Goal: Task Accomplishment & Management: Complete application form

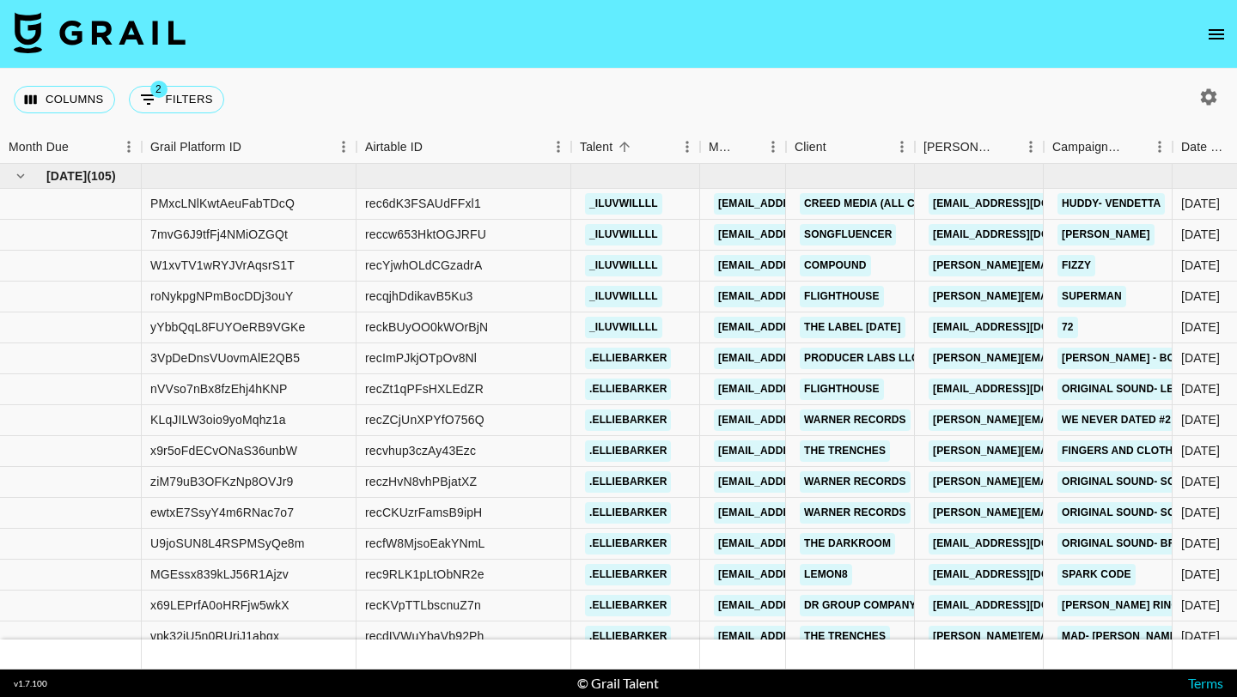
click at [1219, 30] on icon "open drawer" at bounding box center [1215, 34] width 15 height 10
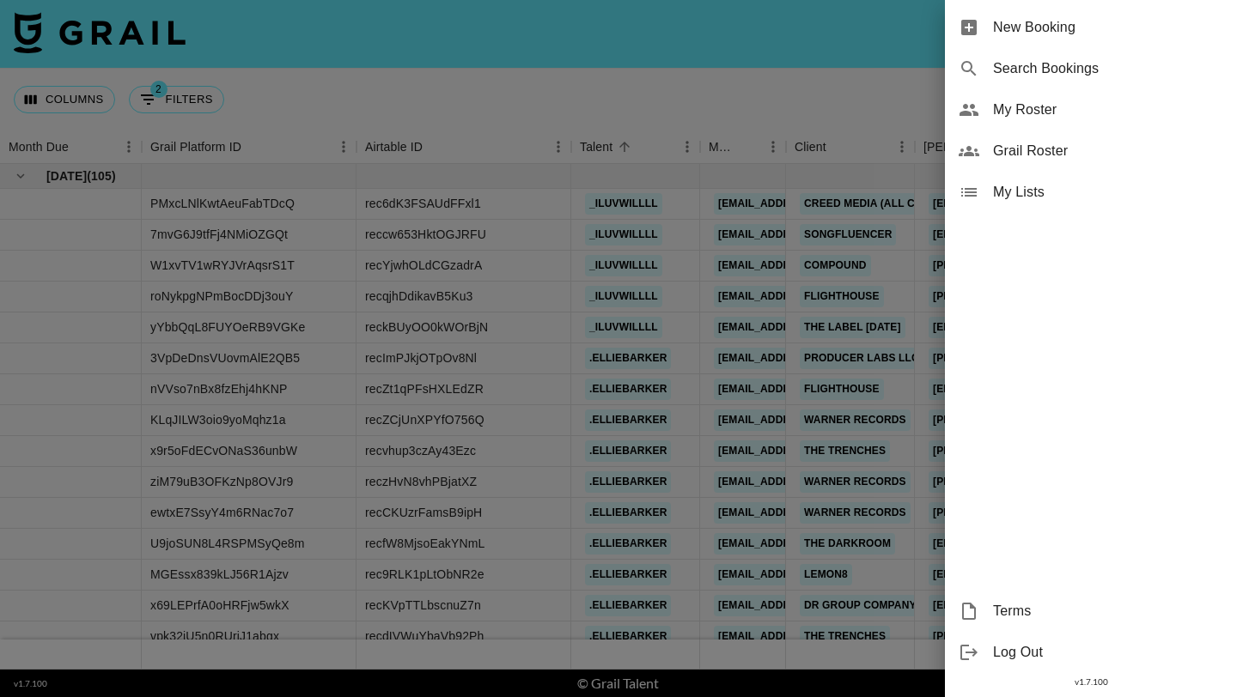
click at [1152, 28] on span "New Booking" at bounding box center [1108, 27] width 230 height 21
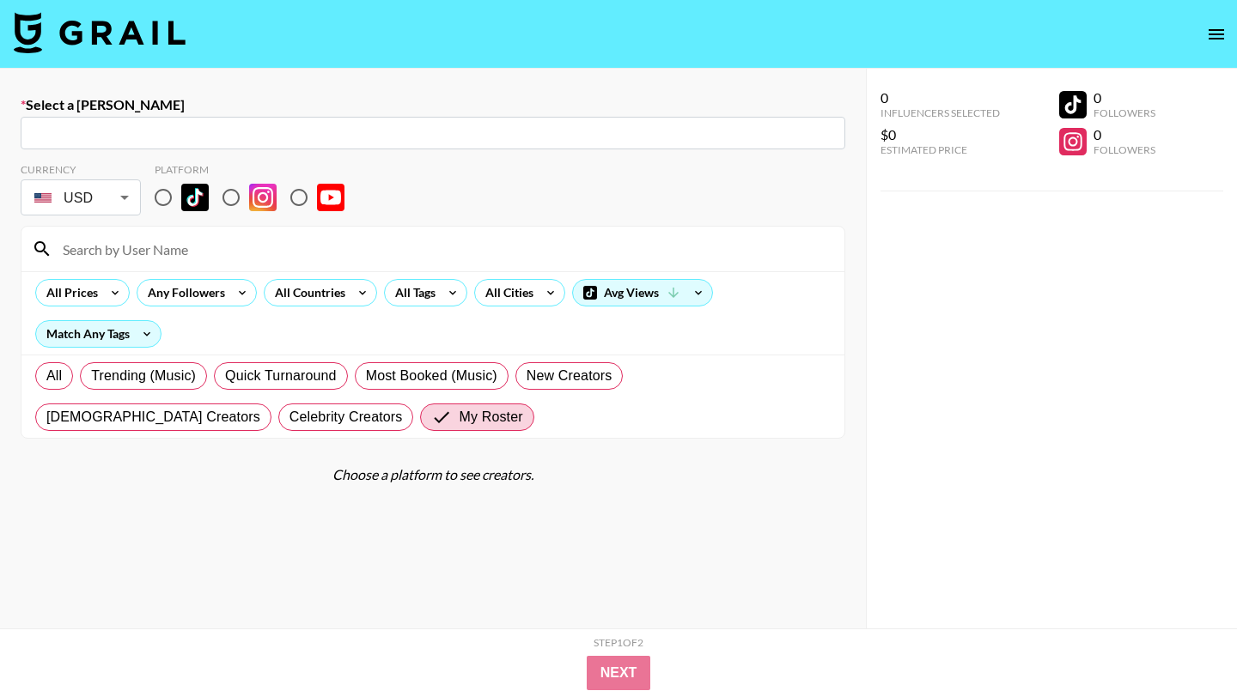
click at [259, 131] on input "text" at bounding box center [433, 134] width 804 height 20
paste input "[PERSON_NAME][EMAIL_ADDRESS][DOMAIN_NAME]"
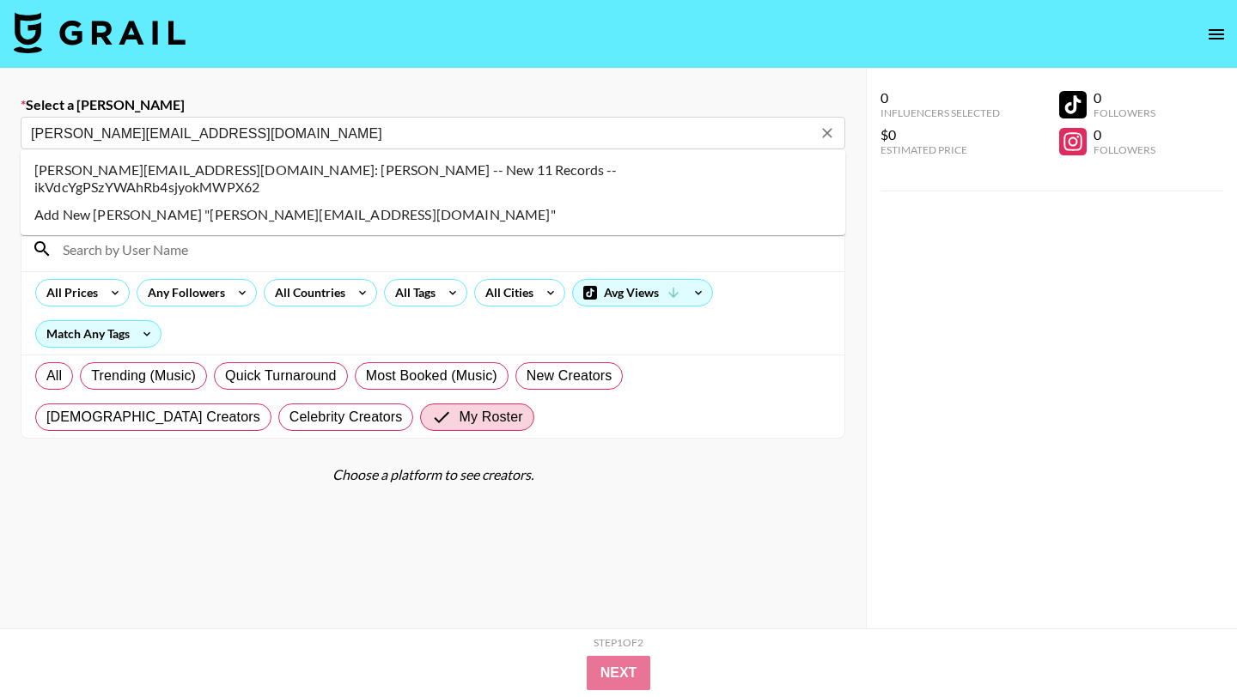
click at [368, 164] on li "[PERSON_NAME][EMAIL_ADDRESS][DOMAIN_NAME]: [PERSON_NAME] -- New 11 Records -- i…" at bounding box center [433, 178] width 824 height 45
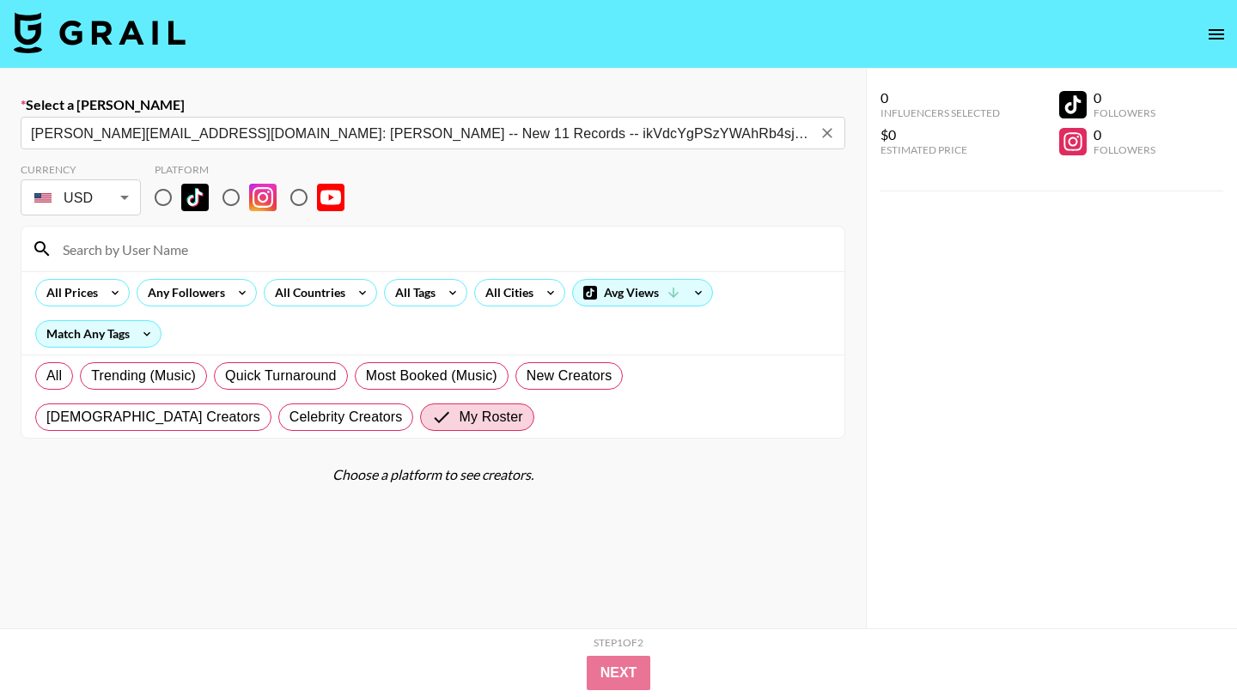
type input "landon@new11.com: Landon Ford -- New 11 Records -- ikVdcYgPSzYWAhRb4sjyokMWPX62"
click at [169, 197] on input "radio" at bounding box center [163, 198] width 36 height 36
radio input "true"
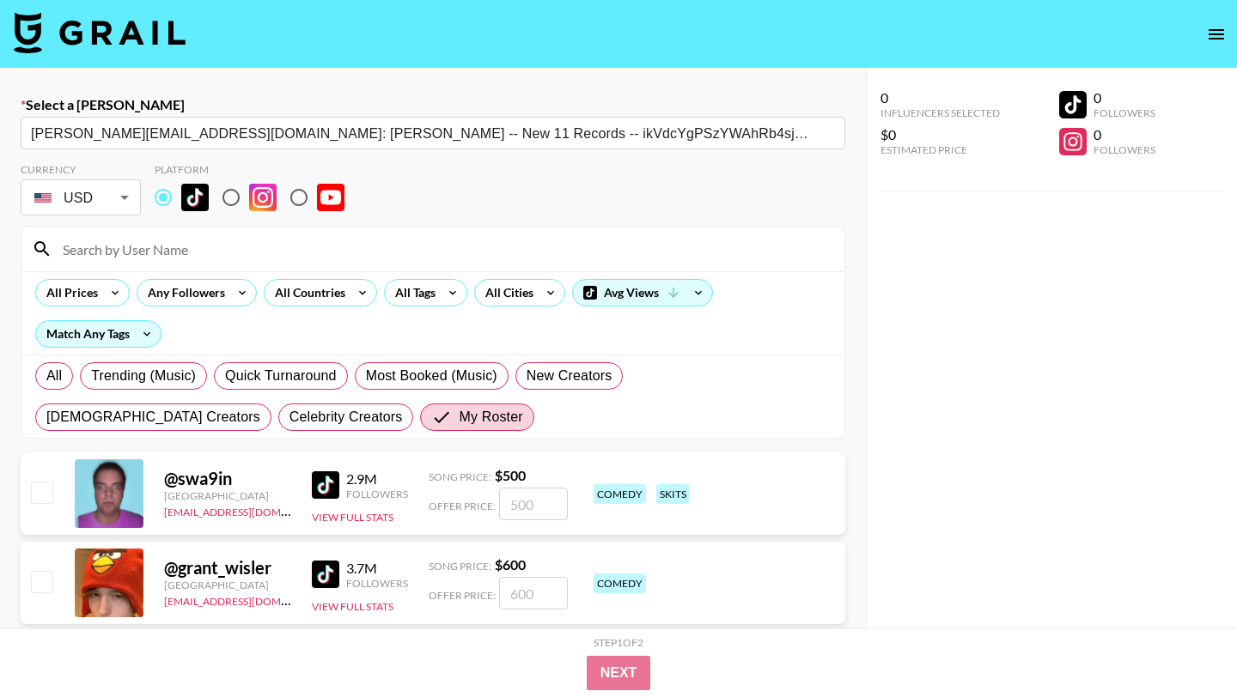
click at [181, 246] on input at bounding box center [443, 248] width 782 height 27
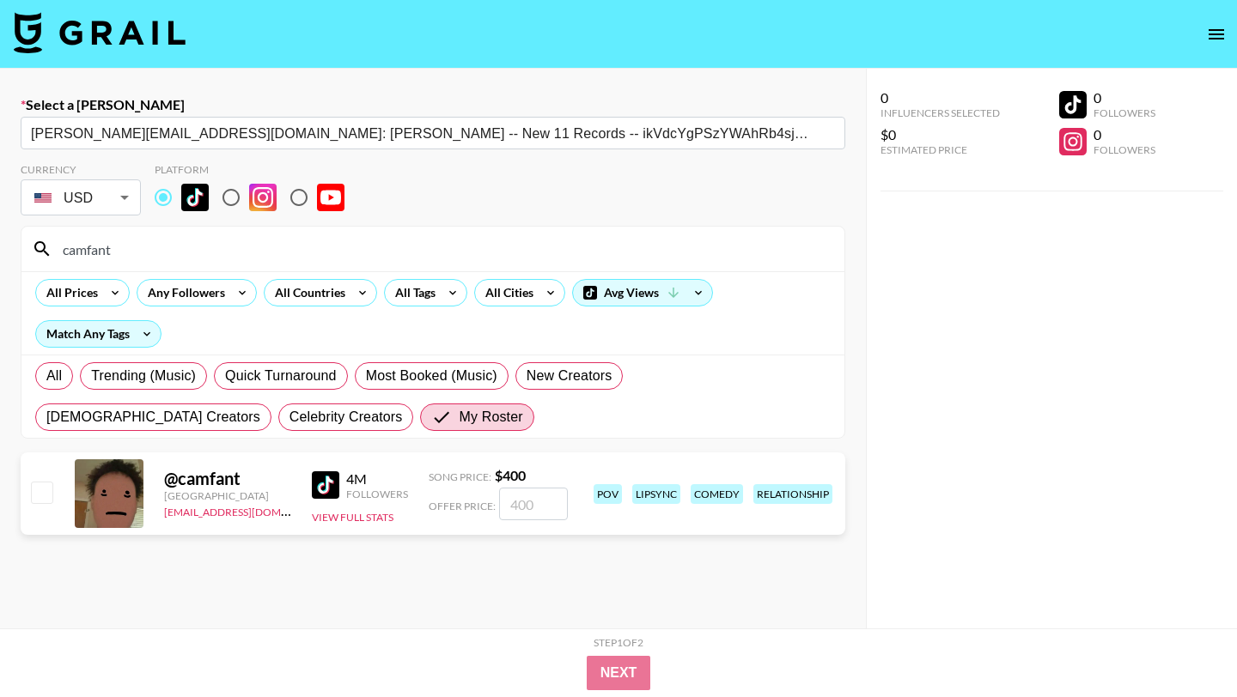
type input "camfant"
click at [42, 506] on div at bounding box center [40, 493] width 27 height 29
click at [41, 497] on input "checkbox" at bounding box center [41, 492] width 21 height 21
checkbox input "true"
type input "400"
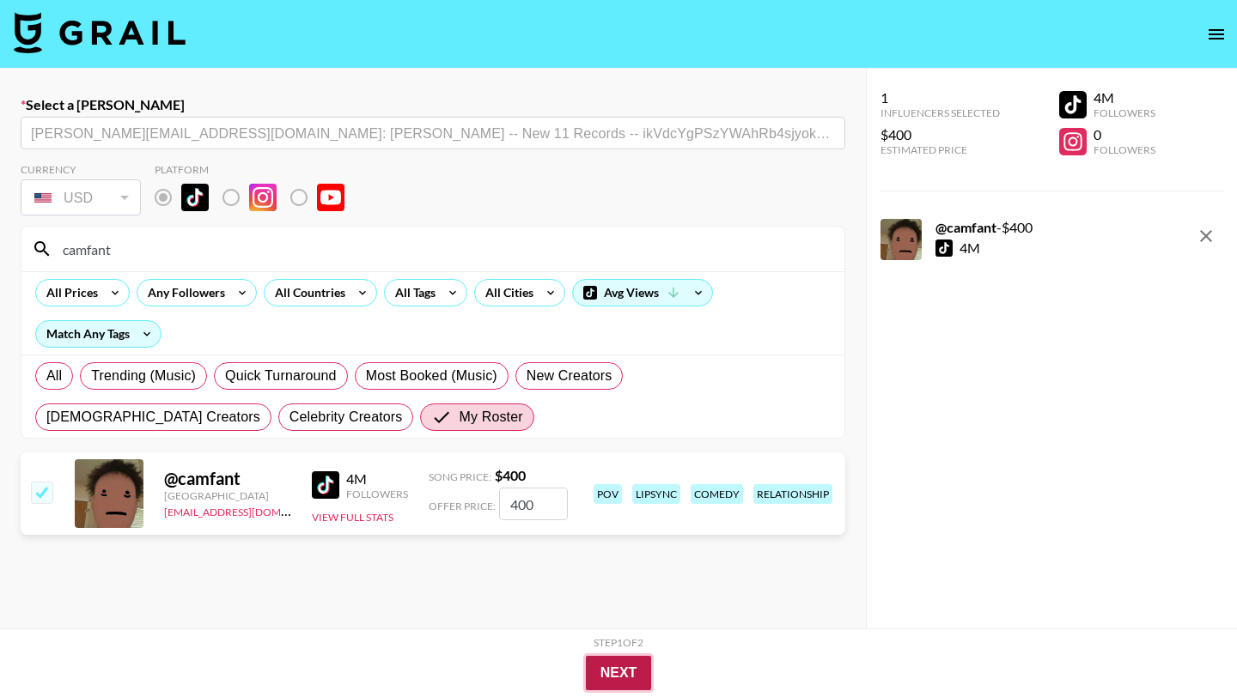
click at [593, 666] on button "Next" at bounding box center [619, 673] width 66 height 34
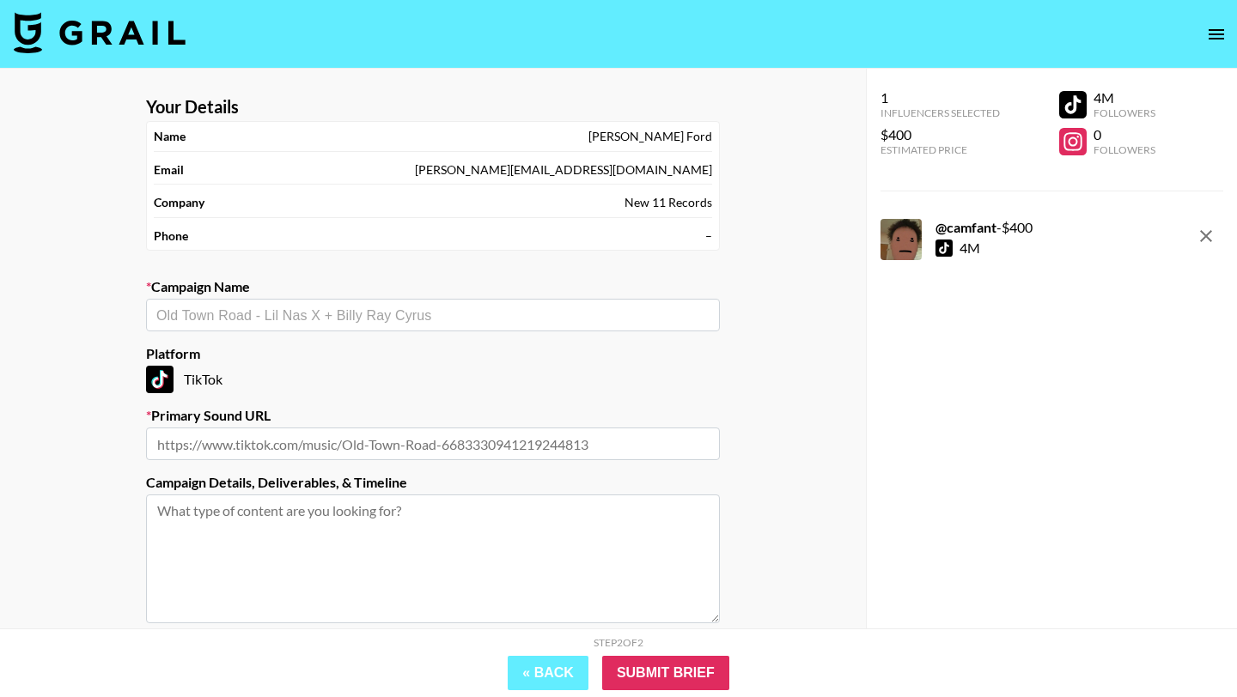
click at [403, 304] on div "​" at bounding box center [433, 315] width 574 height 33
click at [401, 351] on li "Add New Campaign: "jas von"" at bounding box center [433, 351] width 574 height 27
type input "[PERSON_NAME] von"
click at [401, 432] on input "text" at bounding box center [433, 444] width 574 height 33
paste input "https://www.tiktok.com/music/original-sound-7541858922605366071"
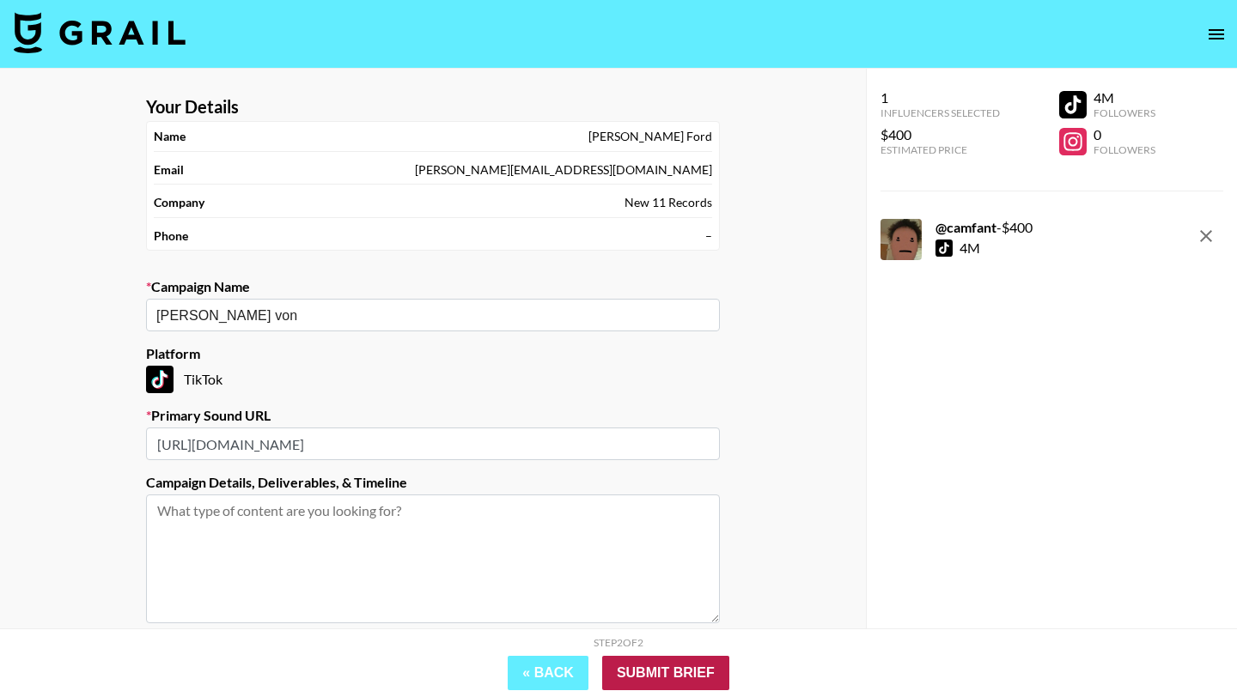
type input "https://www.tiktok.com/music/original-sound-7541858922605366071"
click at [704, 666] on input "Submit Brief" at bounding box center [665, 673] width 127 height 34
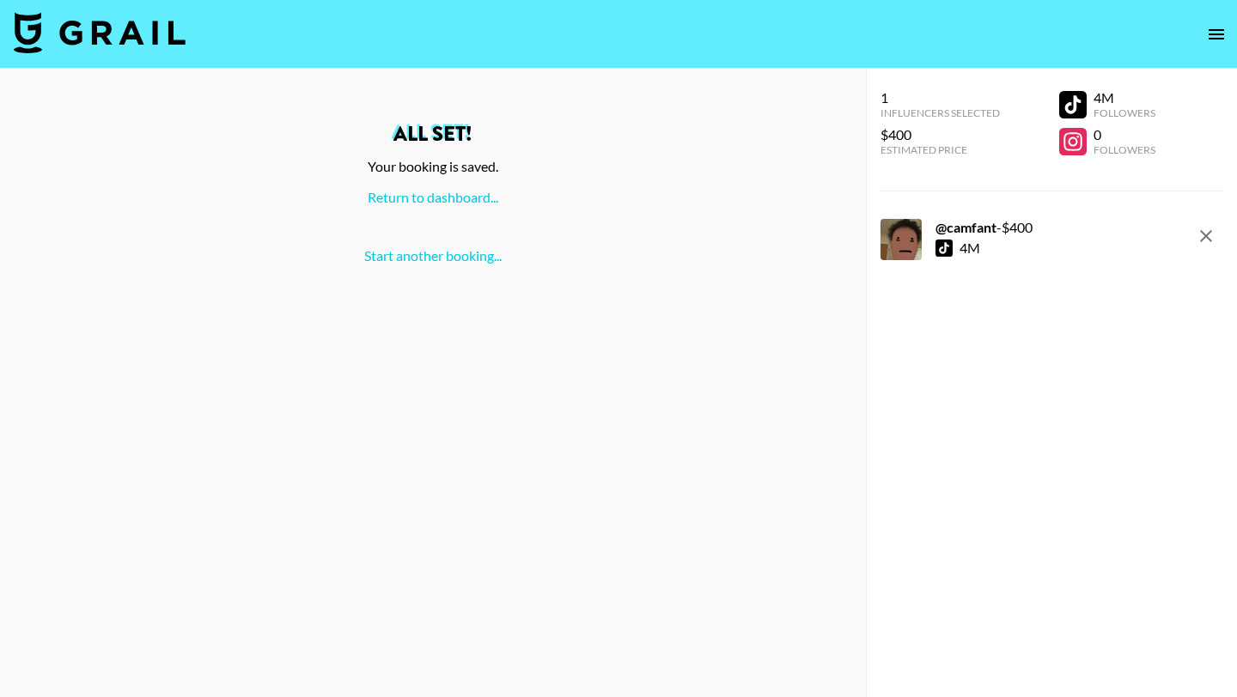
click at [406, 206] on div "All set! Your booking is saved. Return to dashboard... Start another booking..." at bounding box center [433, 194] width 838 height 141
click at [407, 194] on link "Return to dashboard..." at bounding box center [433, 197] width 131 height 16
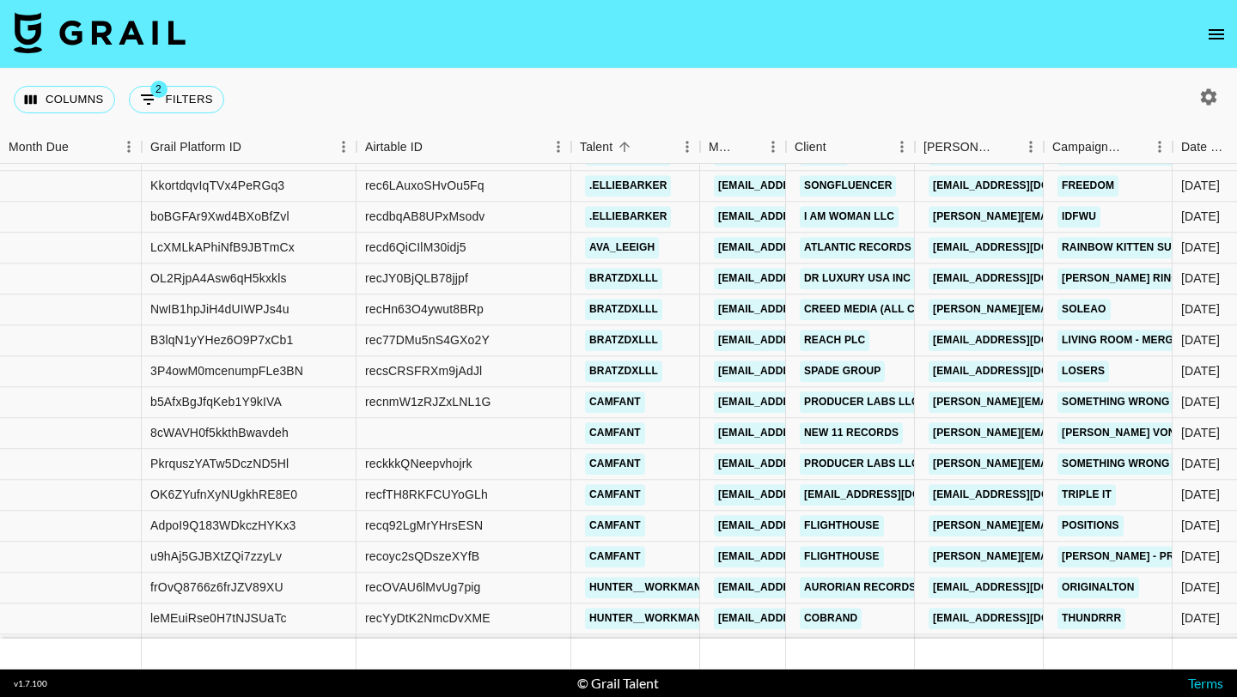
scroll to position [10183, 0]
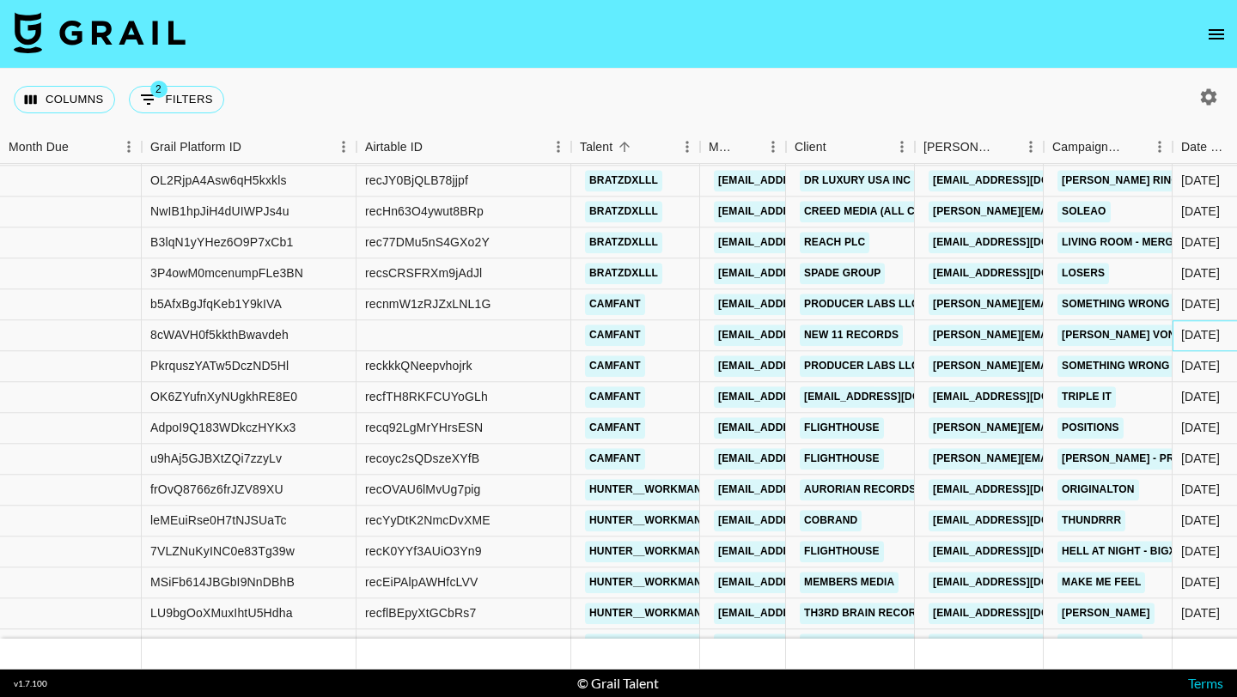
click at [1196, 328] on div "[DATE]" at bounding box center [1200, 335] width 39 height 17
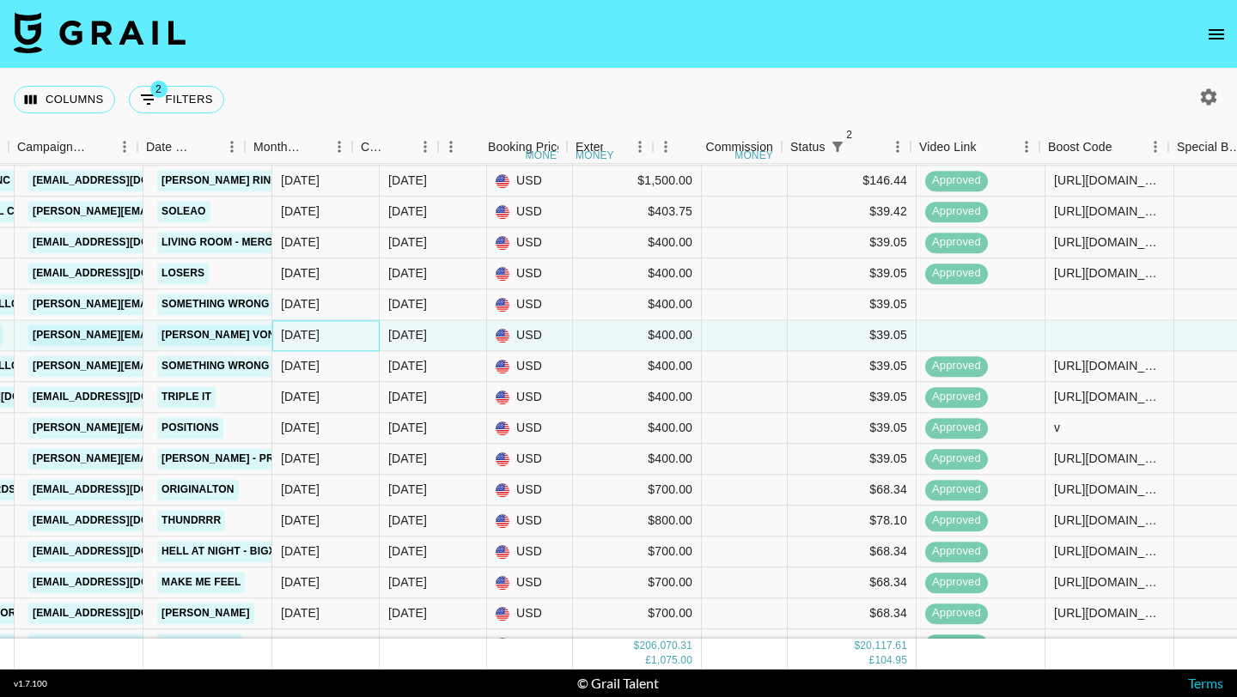
scroll to position [10183, 1035]
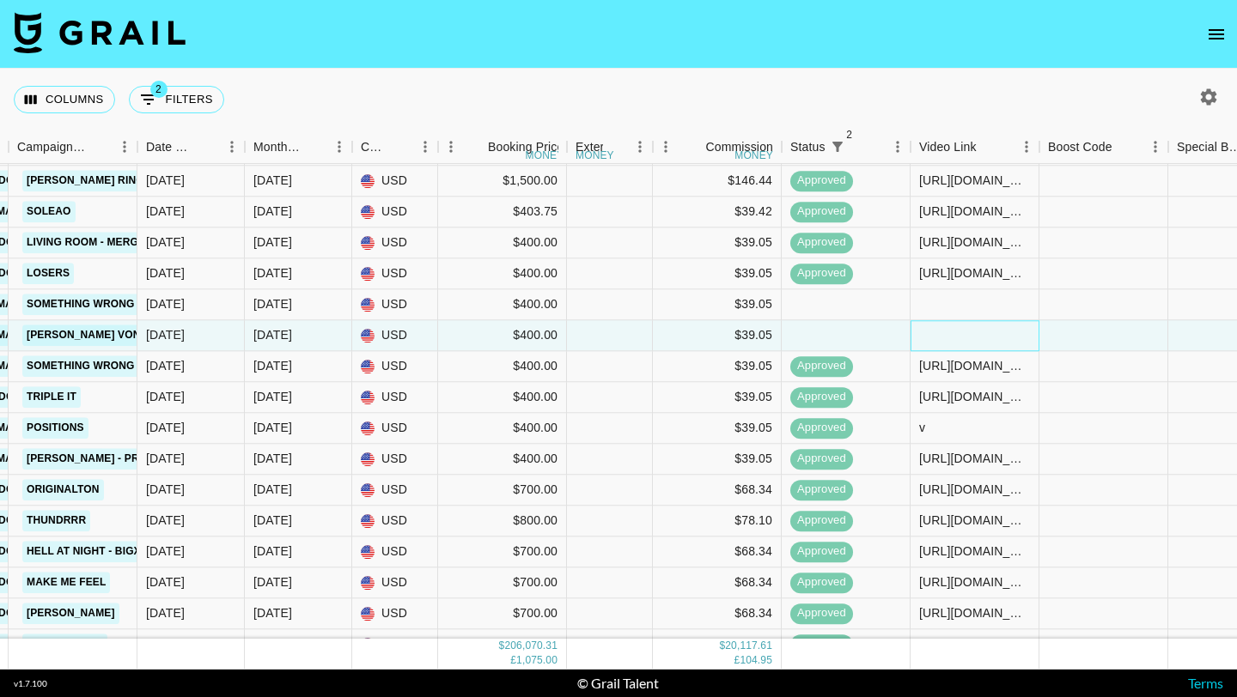
click at [964, 343] on div at bounding box center [974, 335] width 129 height 31
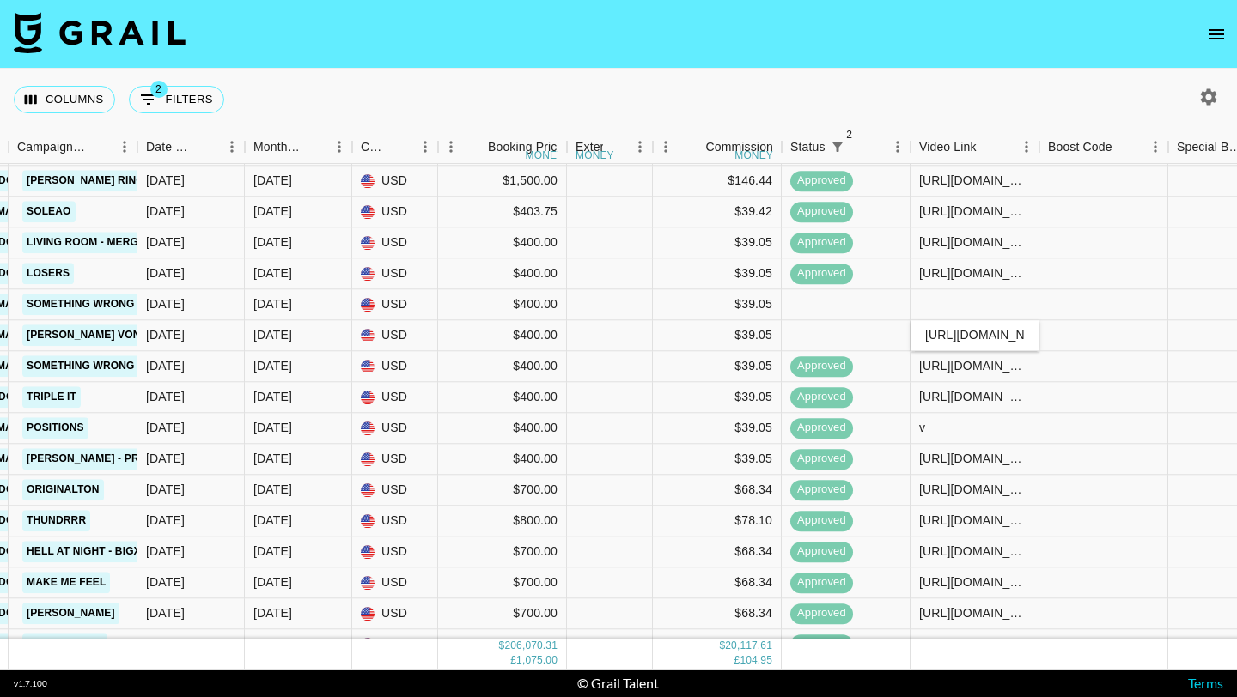
scroll to position [0, 399]
type input "[URL][DOMAIN_NAME]"
click at [1069, 357] on div at bounding box center [1103, 366] width 129 height 31
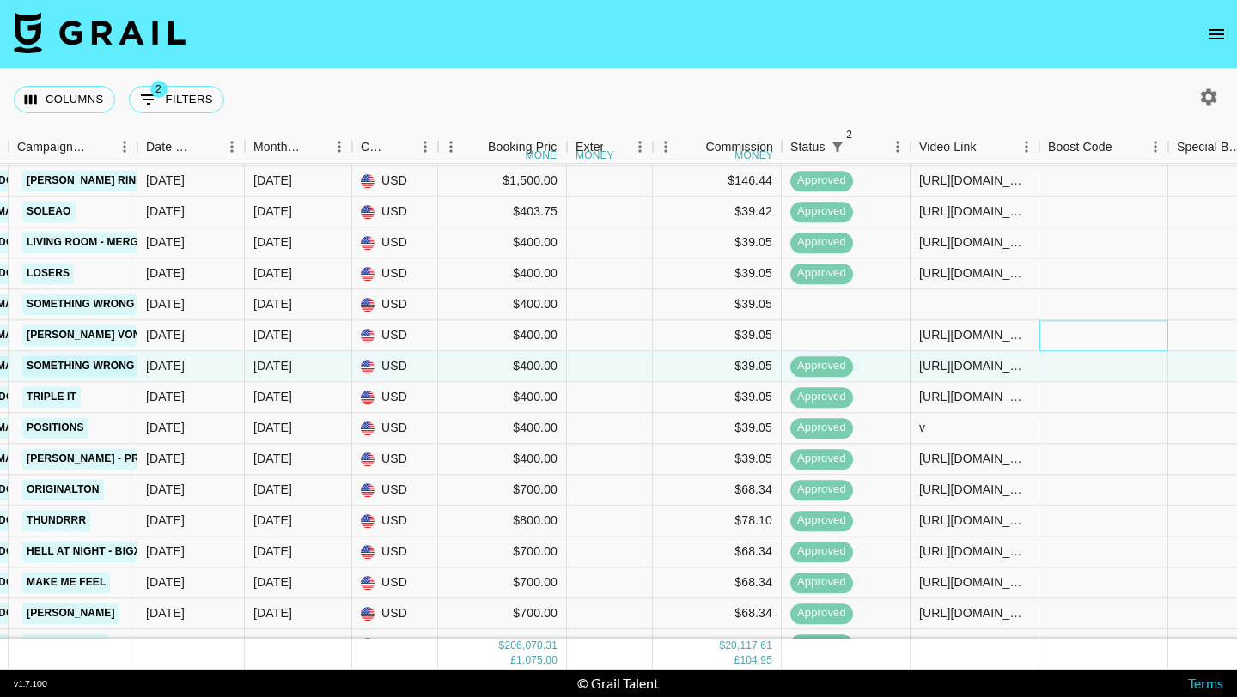
click at [1071, 339] on div at bounding box center [1103, 335] width 129 height 31
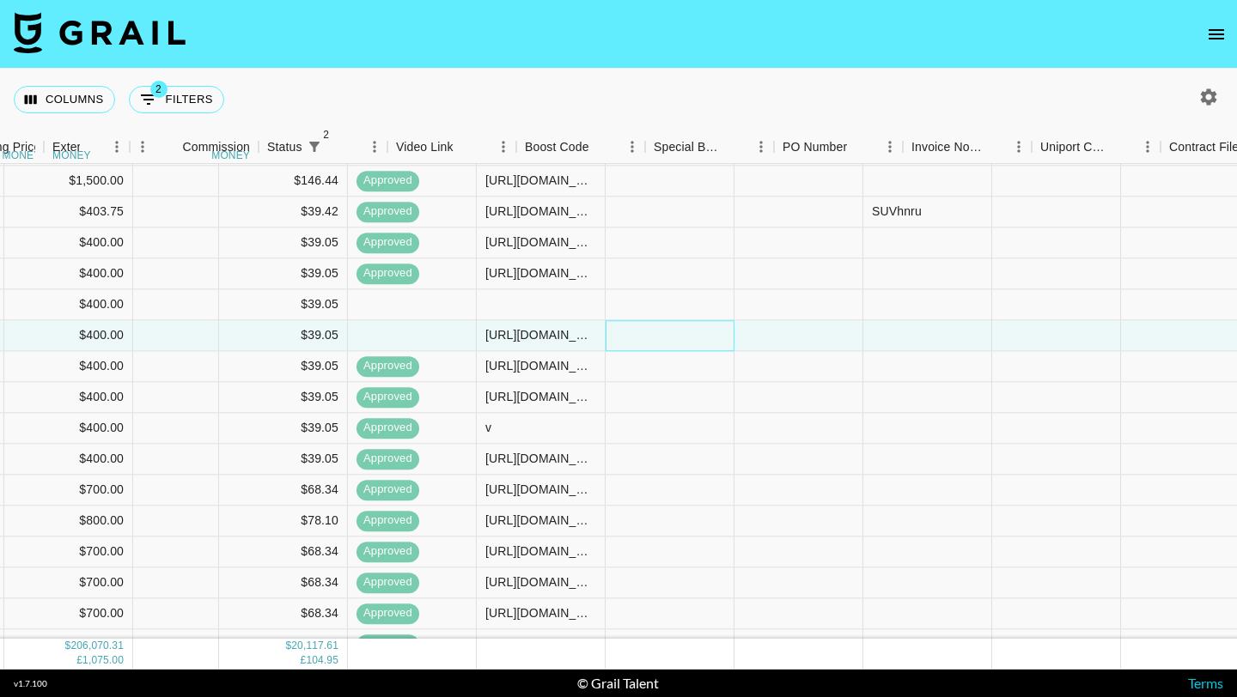
scroll to position [10183, 2066]
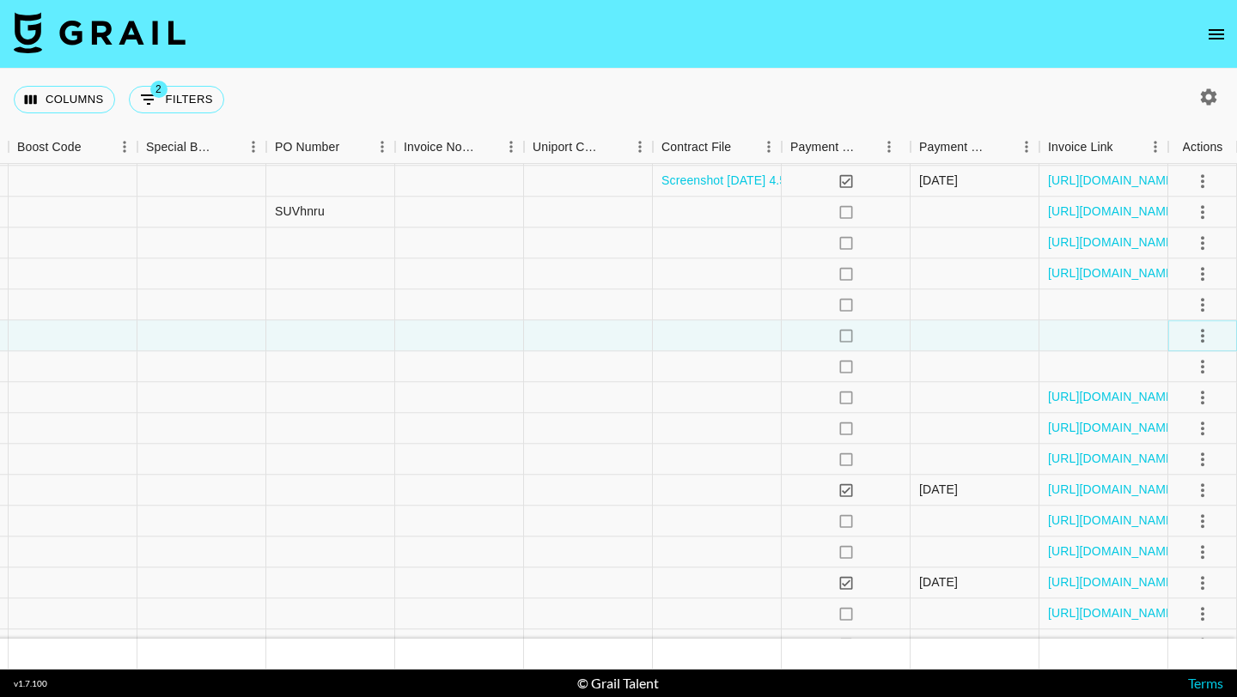
click at [1196, 332] on icon "select merge strategy" at bounding box center [1202, 336] width 21 height 21
click at [1180, 479] on ul "Confirm Decline Draft Created Cancel Approve" at bounding box center [1181, 434] width 112 height 168
click at [1179, 481] on li "Approve" at bounding box center [1181, 496] width 112 height 31
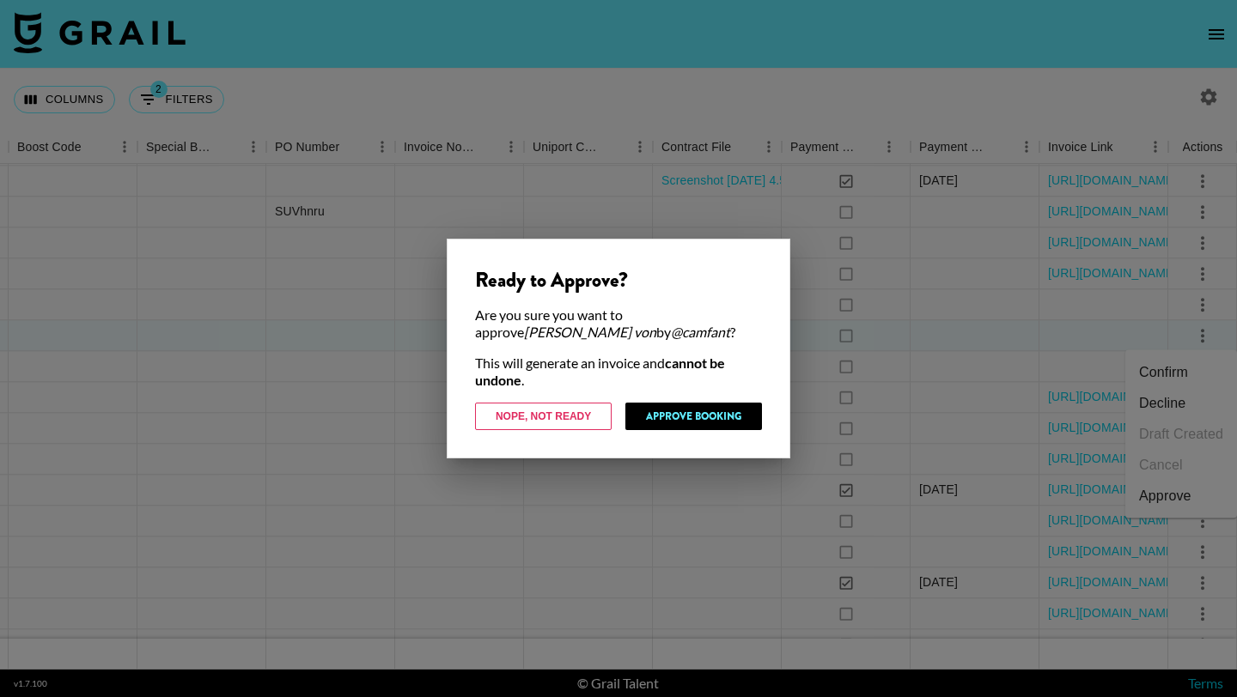
click at [753, 392] on div "Ready to Approve? Are you sure you want to approve [PERSON_NAME] von by @ camfa…" at bounding box center [619, 349] width 344 height 220
click at [734, 400] on div "Ready to Approve? Are you sure you want to approve [PERSON_NAME] von by @ camfa…" at bounding box center [619, 349] width 344 height 220
click at [677, 417] on button "Approve Booking" at bounding box center [693, 416] width 137 height 27
